Goal: Book appointment/travel/reservation

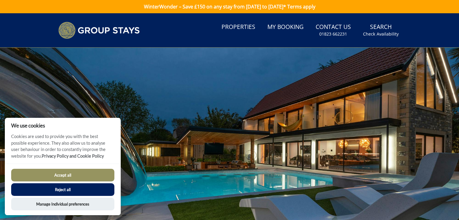
click at [53, 189] on button "Reject all" at bounding box center [62, 189] width 103 height 13
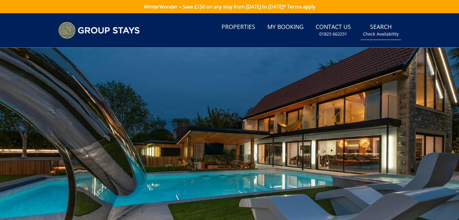
click at [377, 33] on small "Check Availability" at bounding box center [381, 34] width 36 height 6
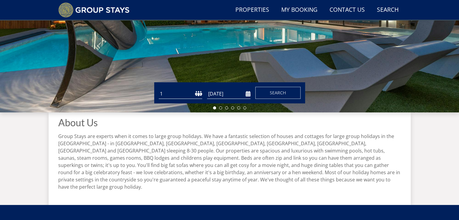
scroll to position [149, 0]
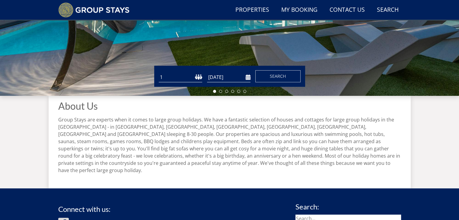
click at [197, 78] on select "1 2 3 4 5 6 7 8 9 10 11 12 13 14 15 16 17 18 19 20 21 22 23 24 25 26 27 28 29 3…" at bounding box center [180, 77] width 43 height 10
select select "20"
click at [159, 72] on select "1 2 3 4 5 6 7 8 9 10 11 12 13 14 15 16 17 18 19 20 21 22 23 24 25 26 27 28 29 3…" at bounding box center [180, 77] width 43 height 10
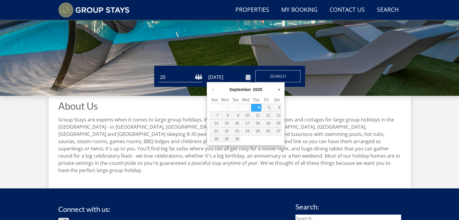
click at [248, 79] on input "[DATE]" at bounding box center [228, 77] width 43 height 10
type input "27/07/2026"
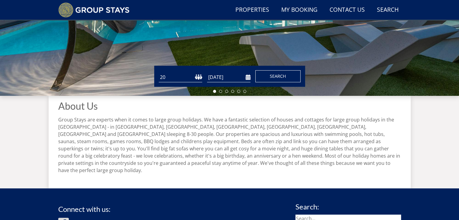
click at [280, 76] on span "Search" at bounding box center [278, 76] width 16 height 6
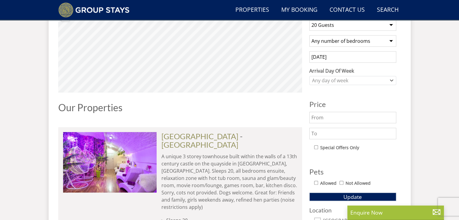
scroll to position [247, 0]
click at [332, 83] on div "Any day of week" at bounding box center [350, 80] width 78 height 7
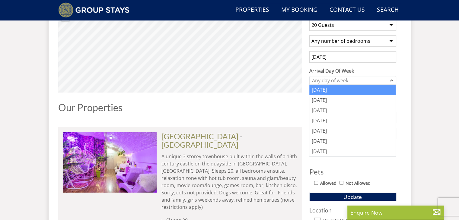
click at [327, 93] on div "Monday" at bounding box center [352, 90] width 86 height 10
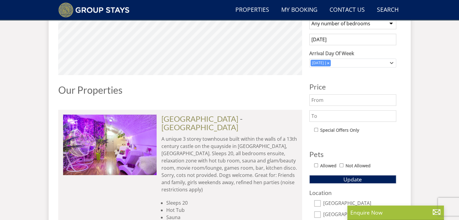
scroll to position [266, 0]
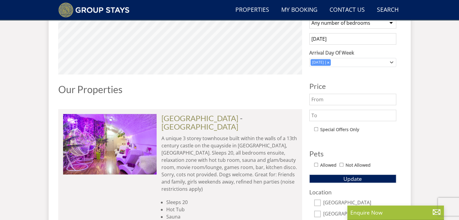
click at [344, 113] on input "text" at bounding box center [352, 115] width 87 height 11
type input "3000"
click at [362, 179] on button "Update" at bounding box center [352, 179] width 87 height 8
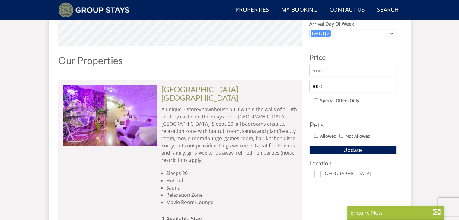
scroll to position [294, 0]
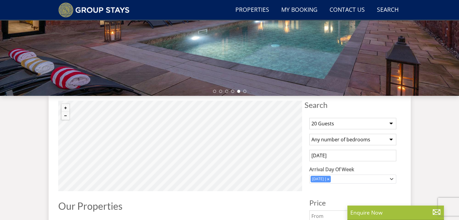
select select "20"
